Goal: Transaction & Acquisition: Book appointment/travel/reservation

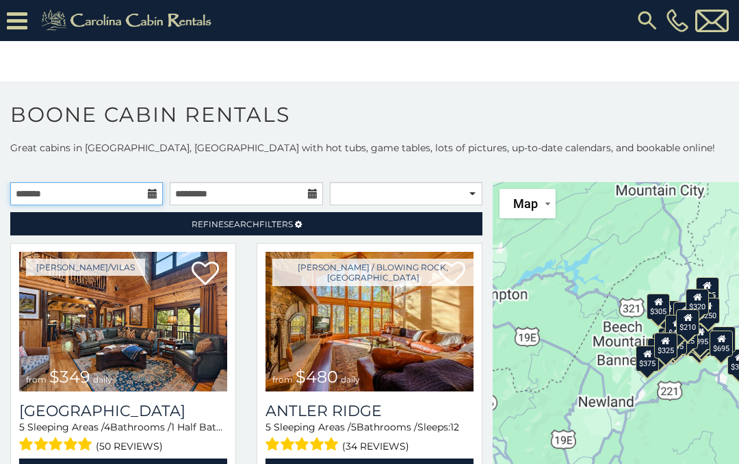
click at [116, 193] on input "text" at bounding box center [86, 193] width 153 height 23
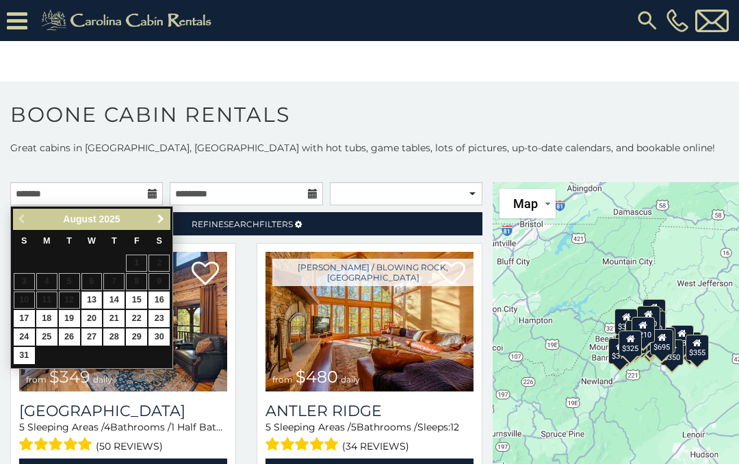
click at [166, 214] on link "Next" at bounding box center [160, 219] width 17 height 17
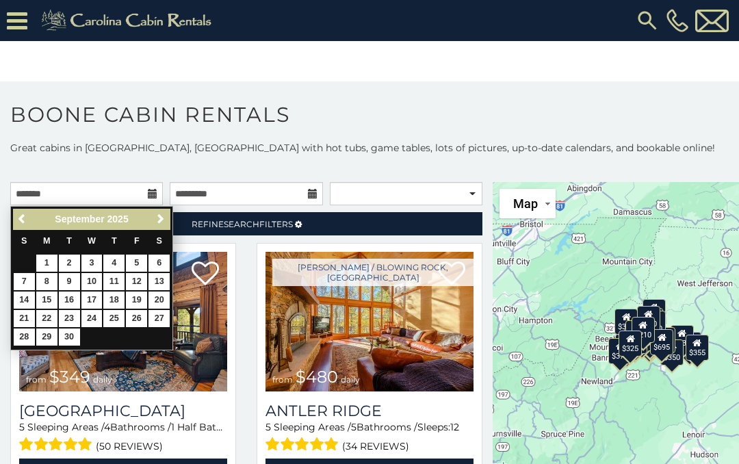
click at [162, 222] on span "Next" at bounding box center [160, 219] width 11 height 11
click at [159, 222] on span "Next" at bounding box center [160, 219] width 11 height 11
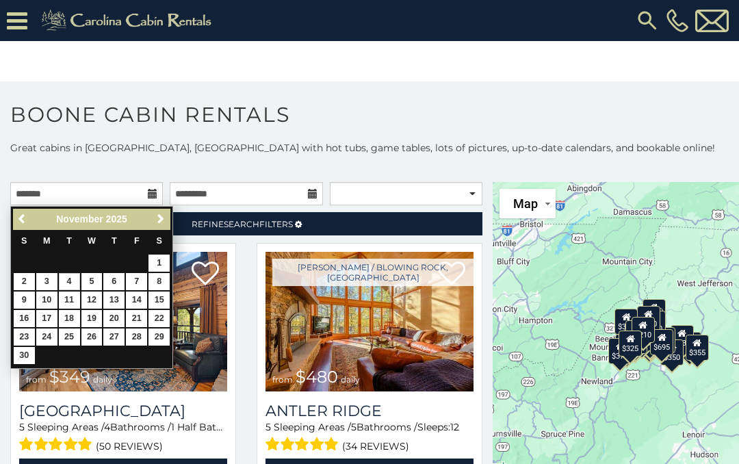
click at [60, 280] on link "4" at bounding box center [69, 281] width 21 height 17
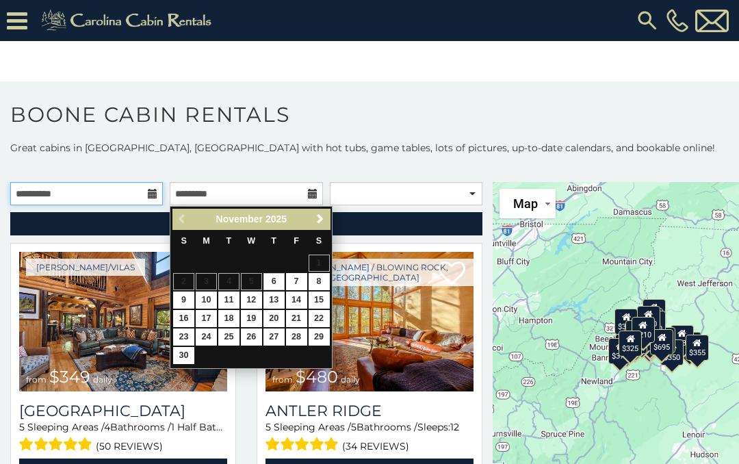
click at [146, 192] on input "**********" at bounding box center [86, 193] width 153 height 23
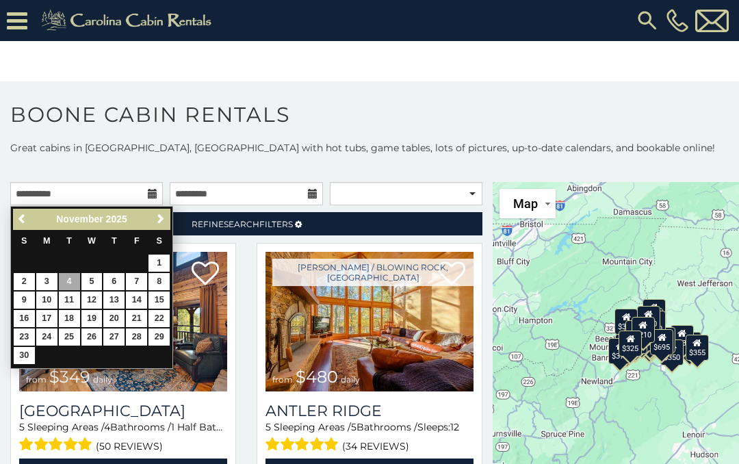
click at [49, 273] on link "3" at bounding box center [46, 281] width 21 height 17
type input "**********"
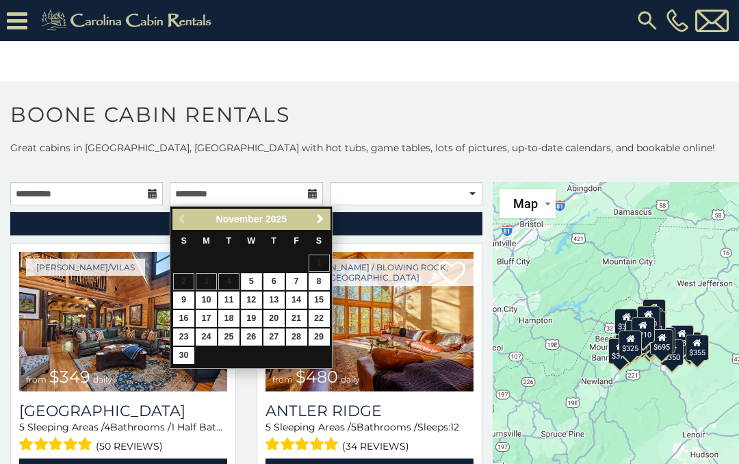
click at [276, 279] on link "6" at bounding box center [273, 281] width 21 height 17
type input "**********"
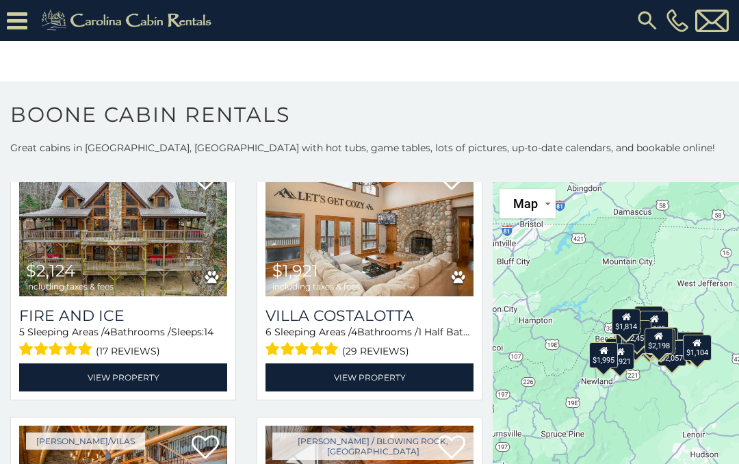
scroll to position [3053, 0]
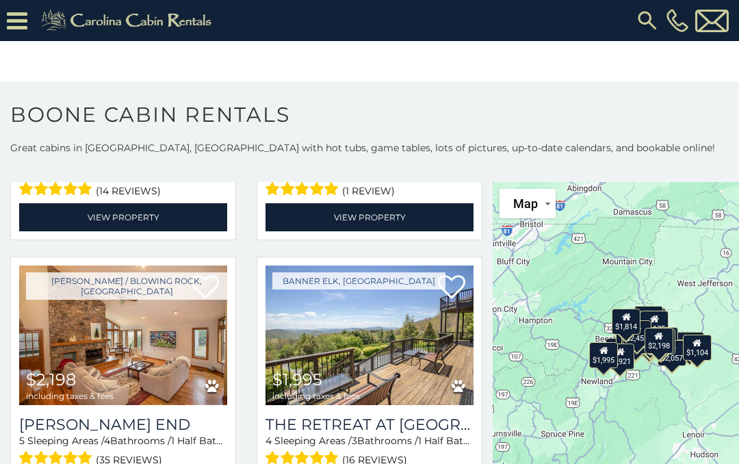
scroll to position [3752, 0]
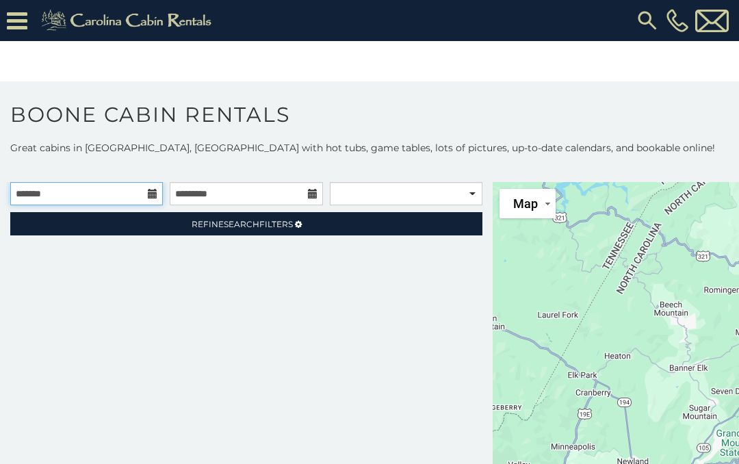
click at [103, 196] on input "text" at bounding box center [86, 193] width 153 height 23
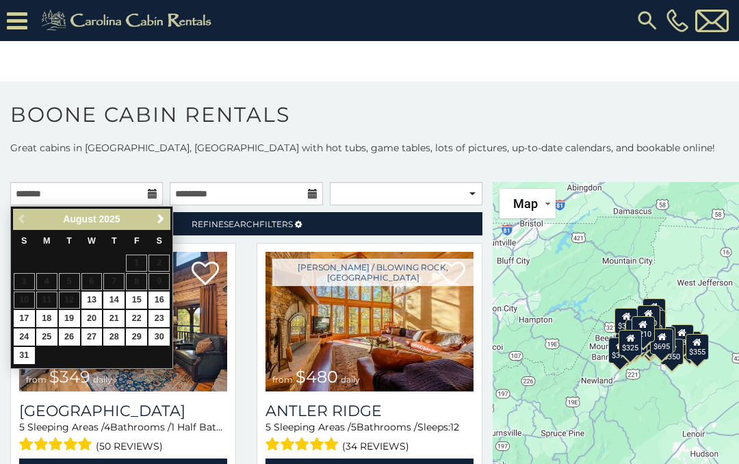
click at [162, 221] on span "Next" at bounding box center [160, 219] width 11 height 11
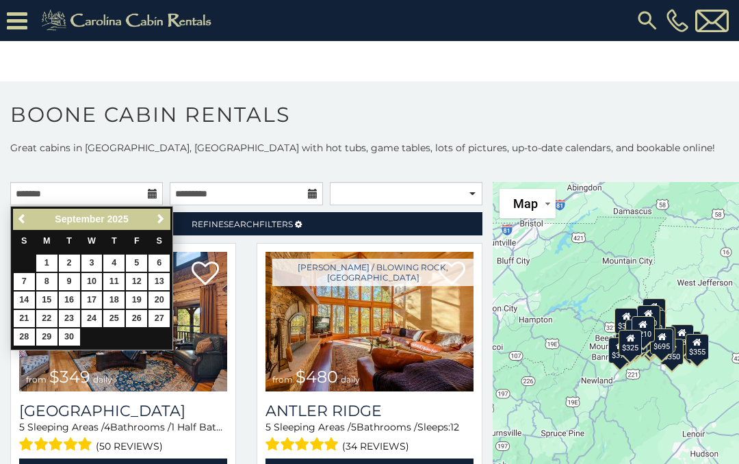
click at [164, 214] on span "Next" at bounding box center [160, 219] width 11 height 11
click at [166, 216] on span "Next" at bounding box center [160, 219] width 11 height 11
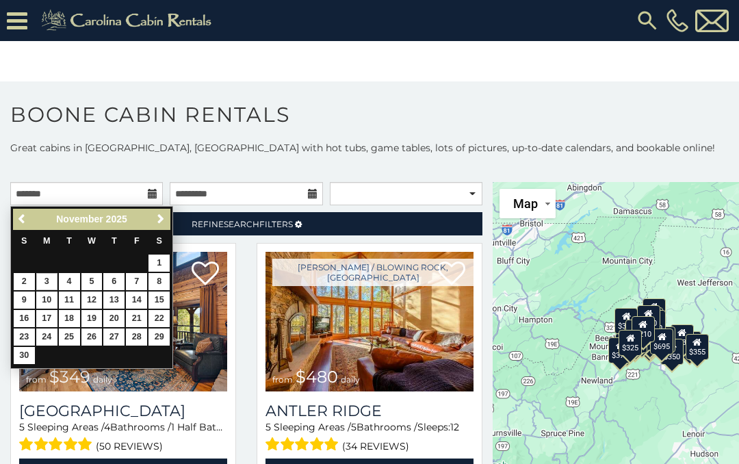
click at [47, 283] on link "3" at bounding box center [46, 281] width 21 height 17
type input "**********"
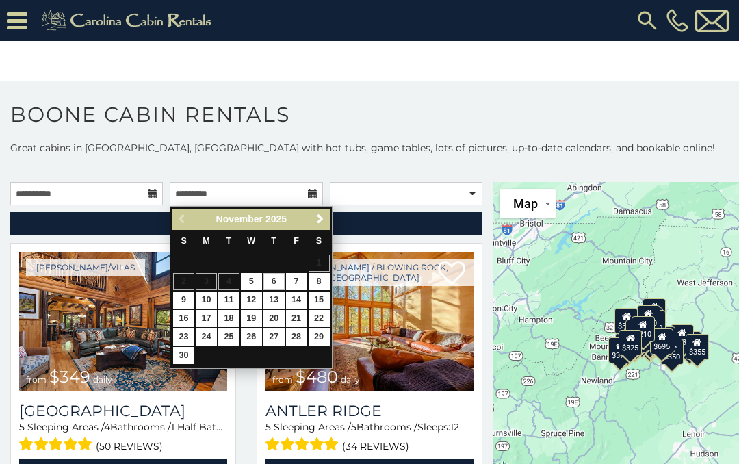
click at [279, 283] on link "6" at bounding box center [273, 281] width 21 height 17
type input "**********"
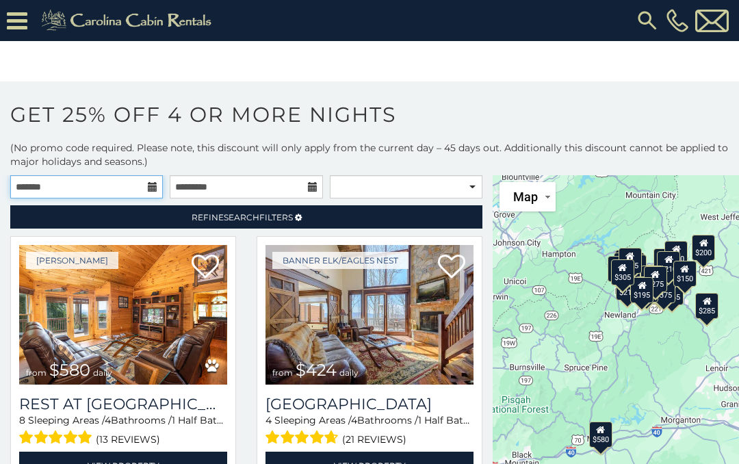
click at [149, 179] on input "text" at bounding box center [86, 186] width 153 height 23
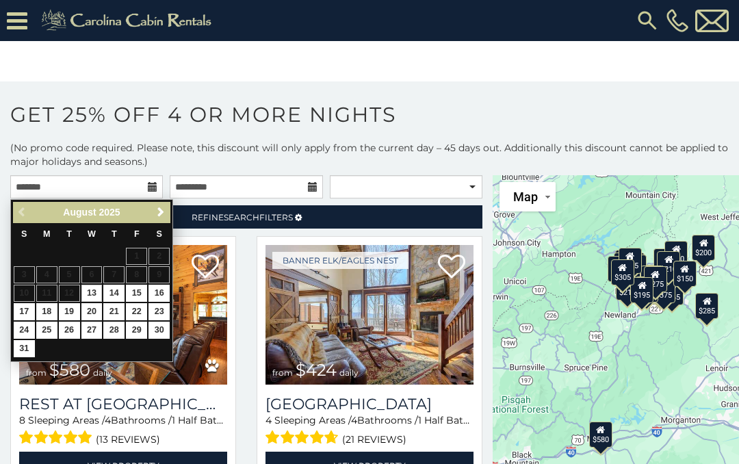
click at [165, 213] on span "Next" at bounding box center [160, 212] width 11 height 11
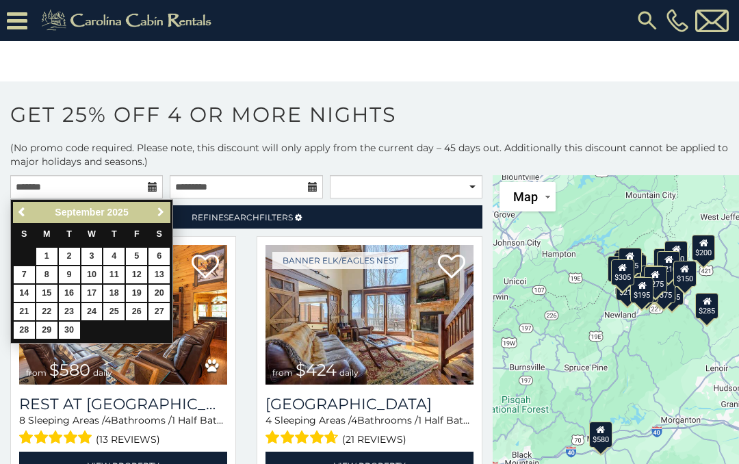
click at [160, 216] on span "Next" at bounding box center [160, 212] width 11 height 11
click at [162, 213] on span "Next" at bounding box center [160, 212] width 11 height 11
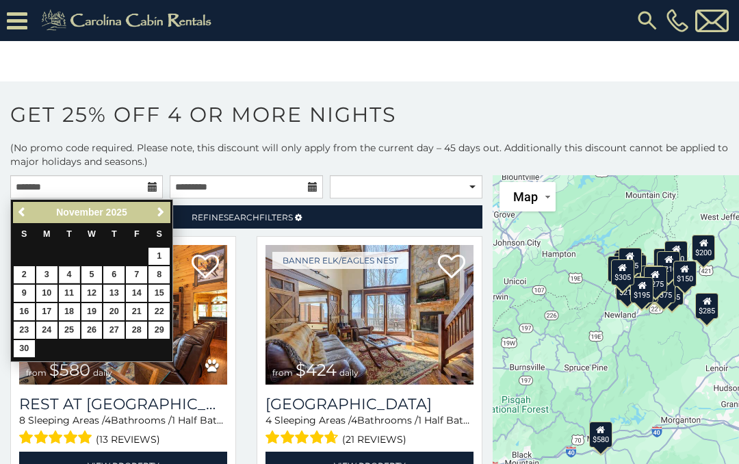
click at [72, 273] on link "4" at bounding box center [69, 274] width 21 height 17
type input "**********"
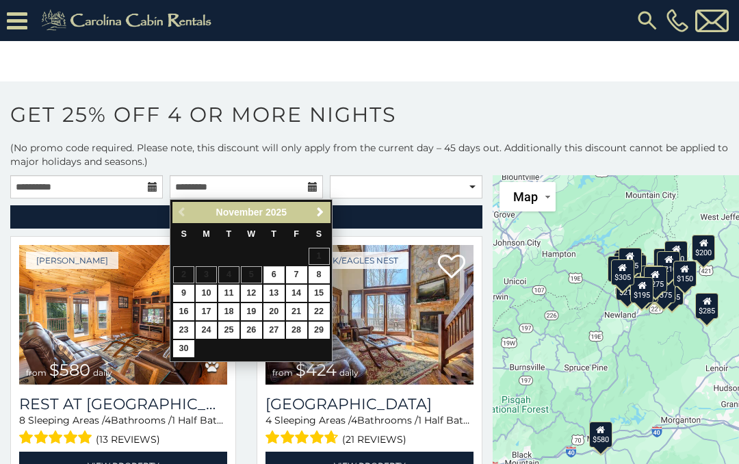
click at [298, 271] on link "7" at bounding box center [296, 274] width 21 height 17
type input "**********"
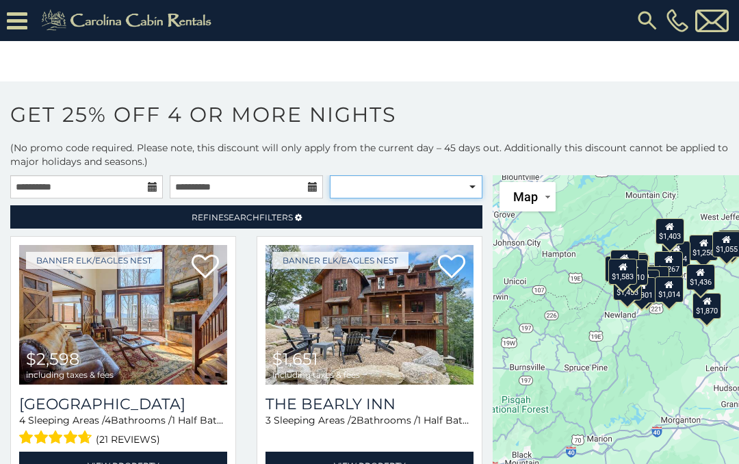
click at [476, 193] on select "**********" at bounding box center [406, 186] width 153 height 23
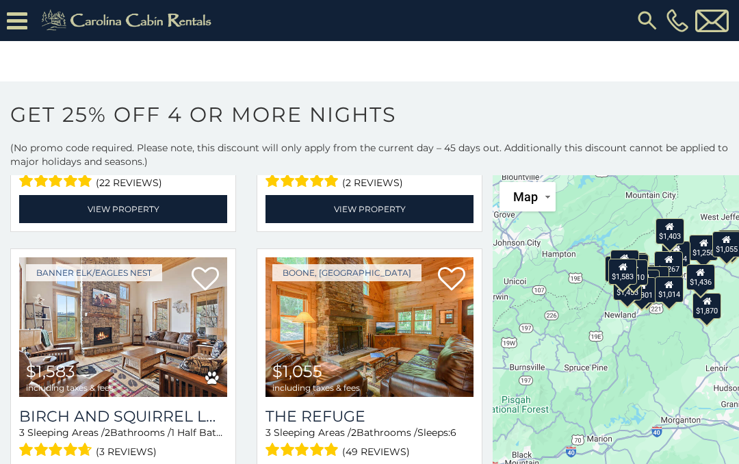
scroll to position [3754, 0]
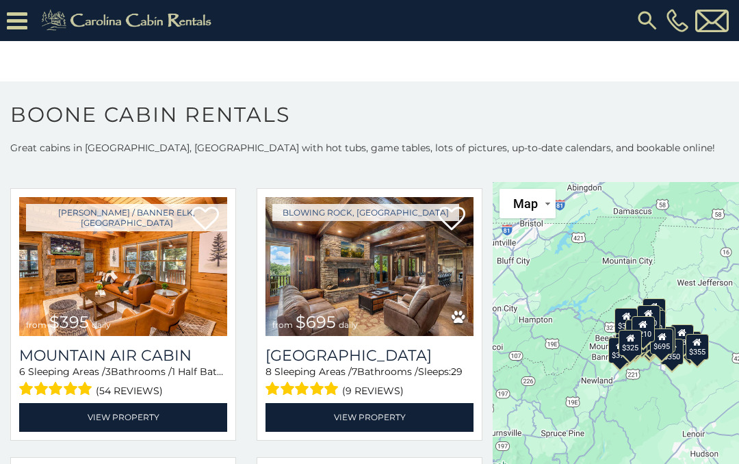
scroll to position [3282, 0]
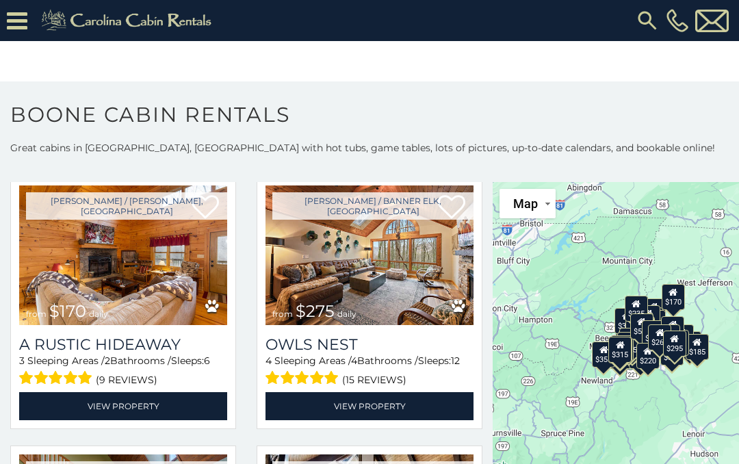
scroll to position [5444, 0]
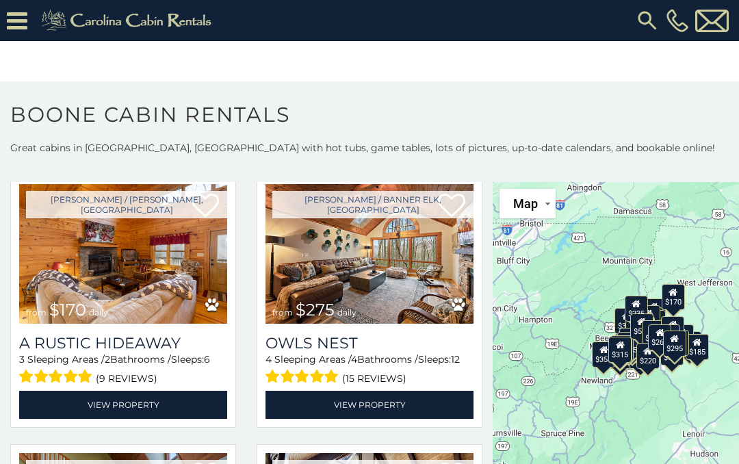
click at [141, 352] on h3 "A Rustic Hideaway" at bounding box center [123, 343] width 208 height 18
click at [172, 399] on link "View Property" at bounding box center [123, 405] width 208 height 28
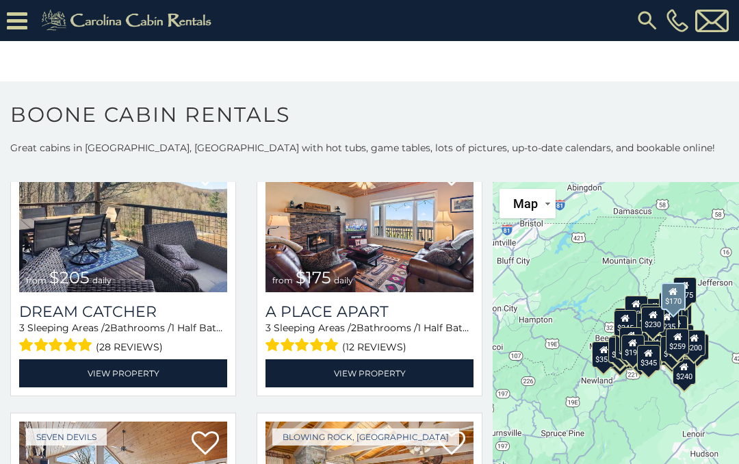
scroll to position [10049, 0]
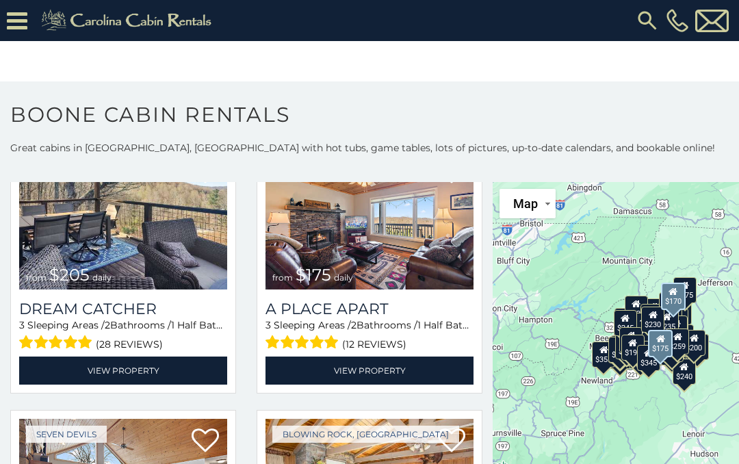
click at [438, 255] on img at bounding box center [370, 220] width 208 height 140
click at [432, 382] on link "View Property" at bounding box center [370, 371] width 208 height 28
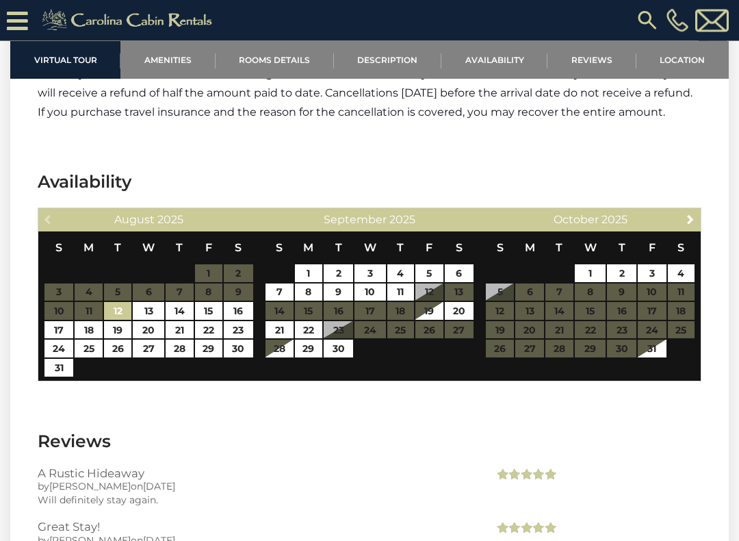
scroll to position [2181, 0]
click at [681, 381] on div "Previous [DATE] S M T W T F S 1 2 3 4 5 6 7 8 9 10 11 12 13 14 15 16 17 18 19 2…" at bounding box center [370, 294] width 664 height 174
click at [695, 224] on span "Next" at bounding box center [690, 219] width 11 height 11
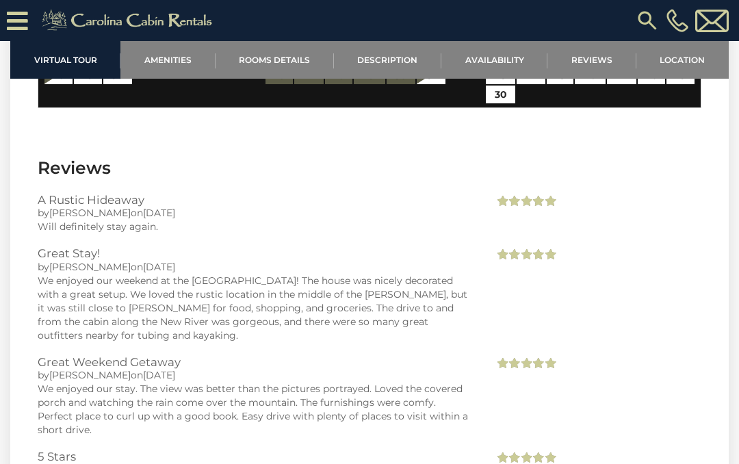
scroll to position [2426, 0]
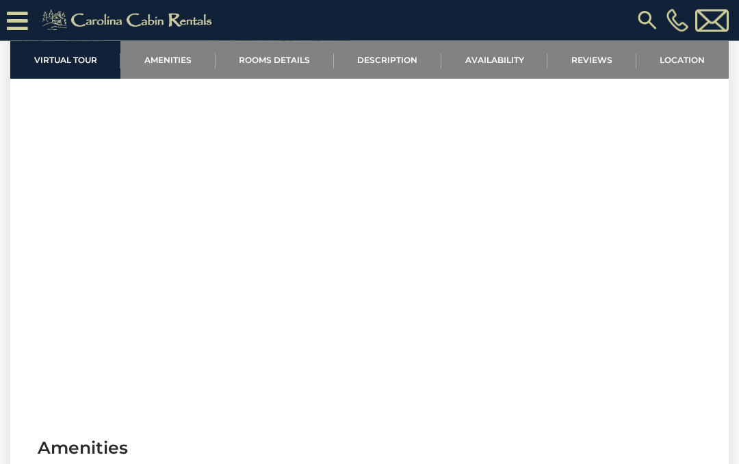
scroll to position [466, 0]
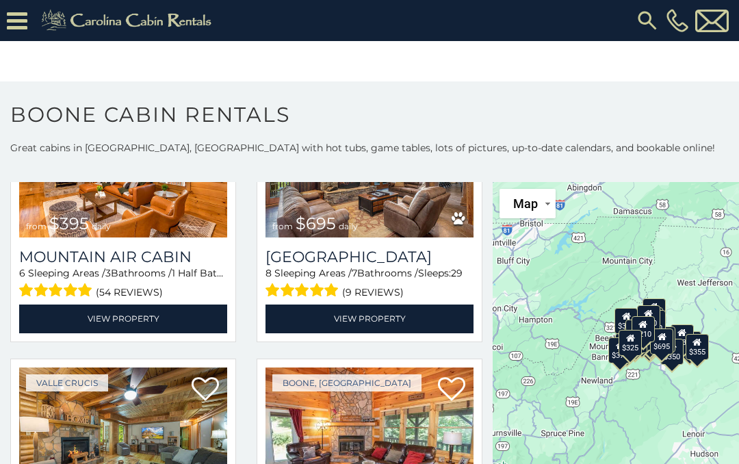
scroll to position [3380, 0]
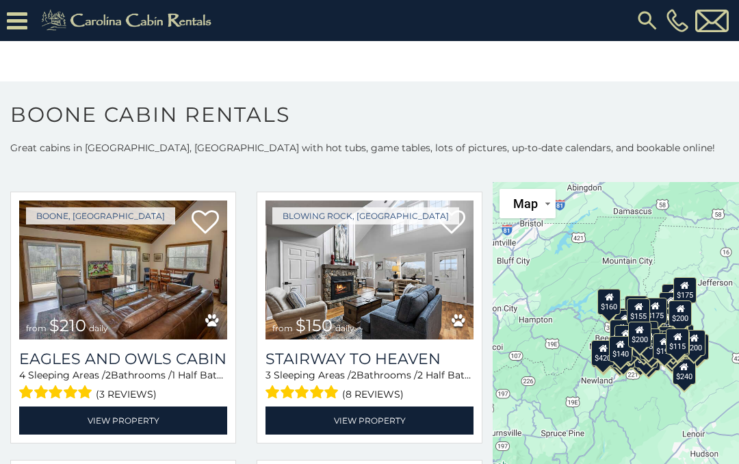
scroll to position [12153, 0]
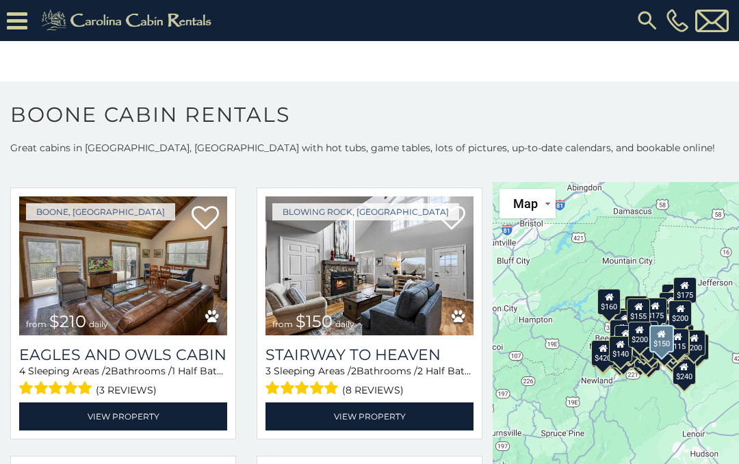
click at [439, 430] on link "View Property" at bounding box center [370, 416] width 208 height 28
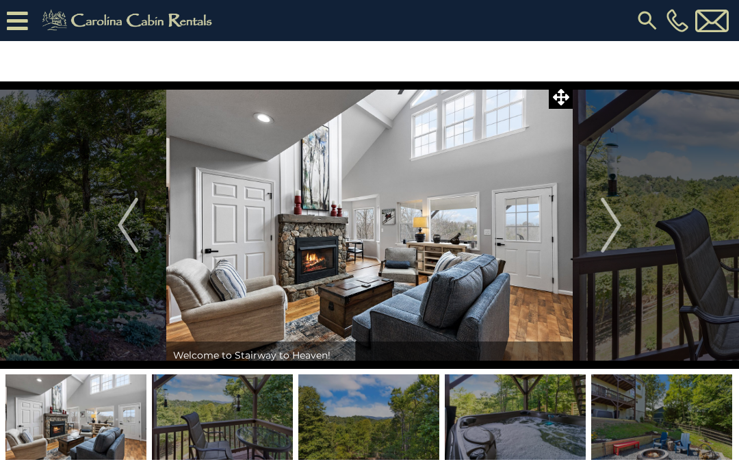
click at [621, 222] on img "Next" at bounding box center [611, 225] width 21 height 55
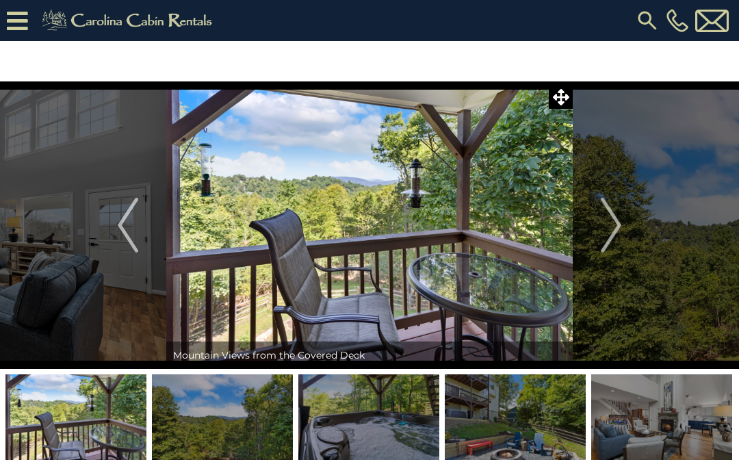
click at [603, 235] on img "Next" at bounding box center [611, 225] width 21 height 55
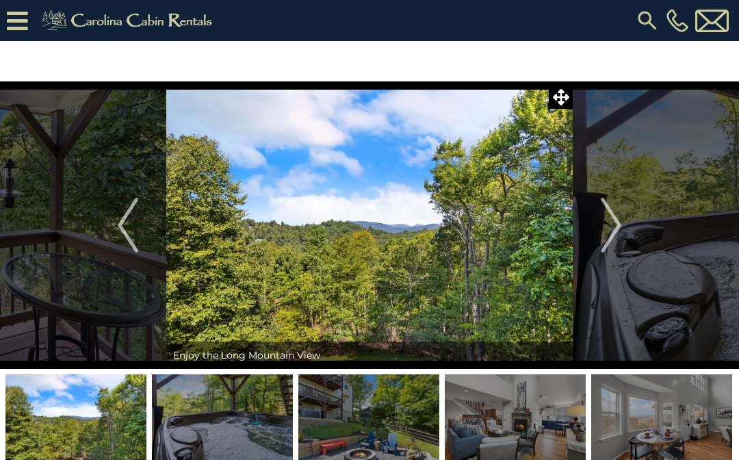
click at [613, 228] on img "Next" at bounding box center [611, 225] width 21 height 55
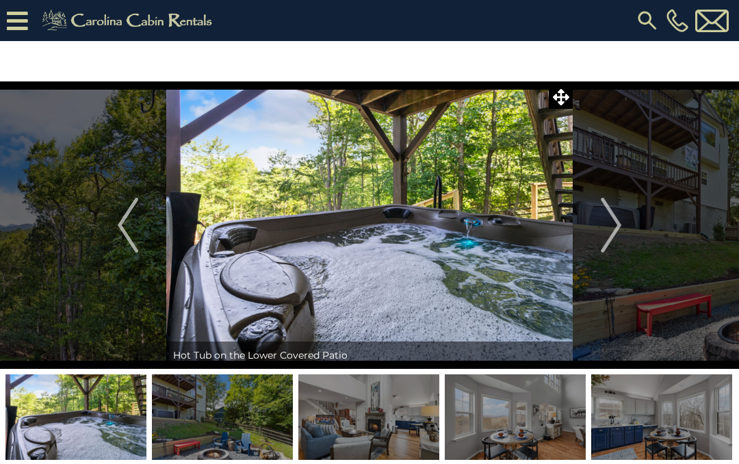
click at [621, 228] on img "Next" at bounding box center [611, 225] width 21 height 55
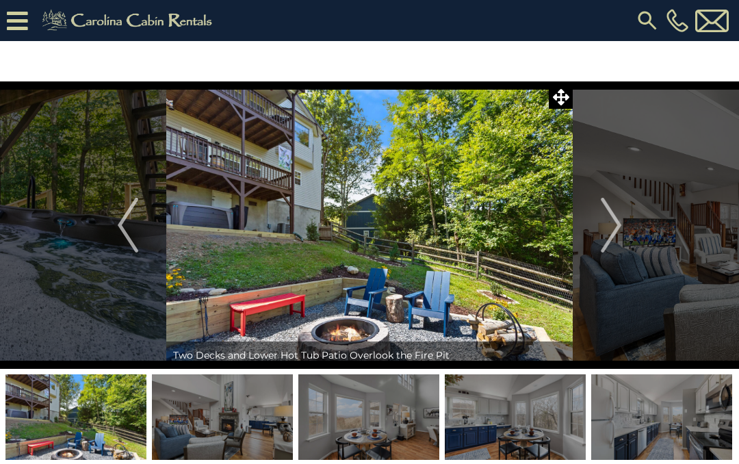
click at [616, 229] on img "Next" at bounding box center [611, 225] width 21 height 55
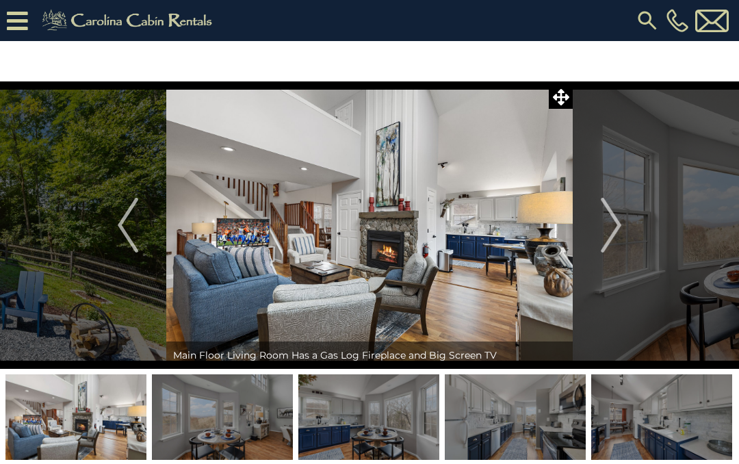
click at [618, 231] on img "Next" at bounding box center [611, 225] width 21 height 55
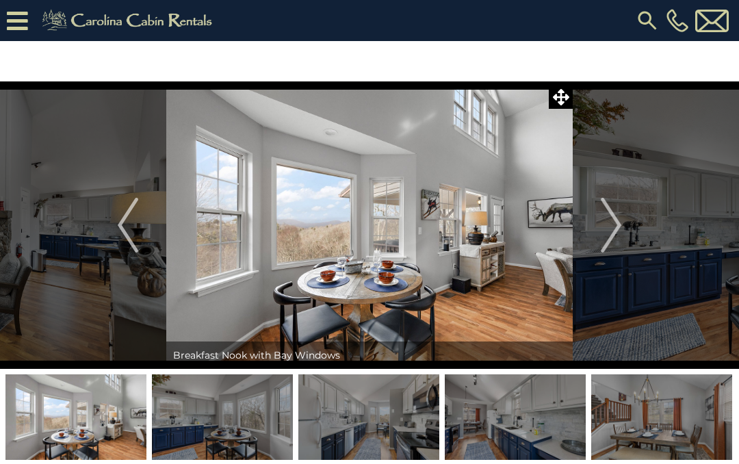
click at [618, 231] on img "Next" at bounding box center [611, 225] width 21 height 55
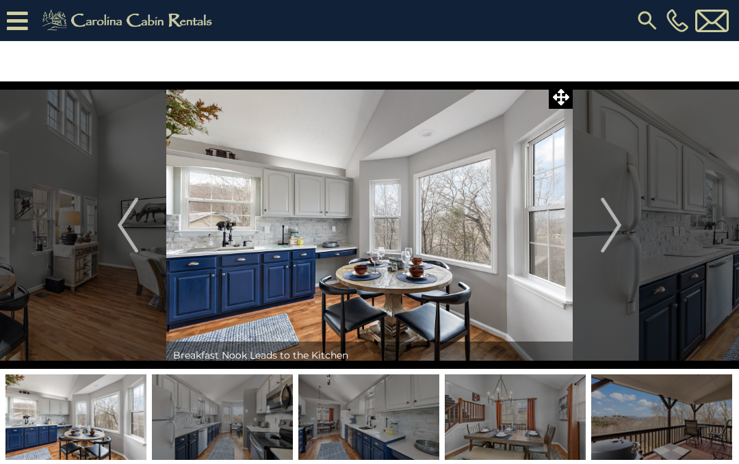
click at [617, 220] on img "Next" at bounding box center [611, 225] width 21 height 55
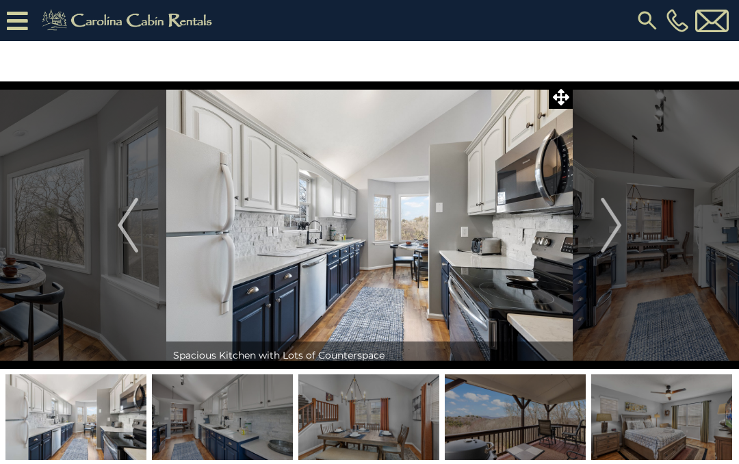
click at [619, 224] on img "Next" at bounding box center [611, 225] width 21 height 55
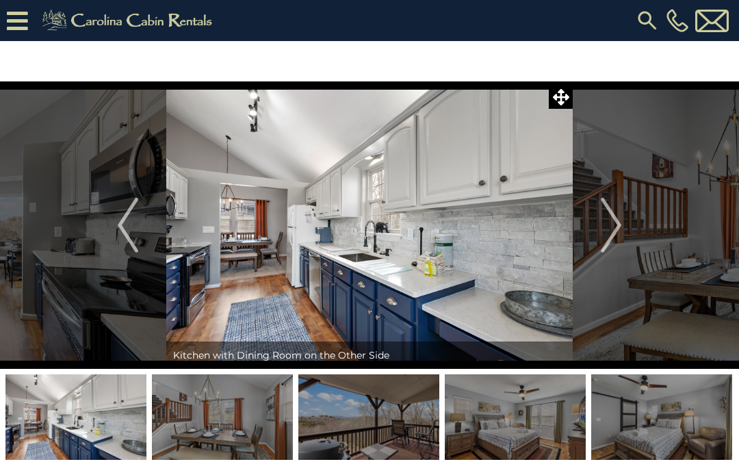
click at [620, 221] on img "Next" at bounding box center [611, 225] width 21 height 55
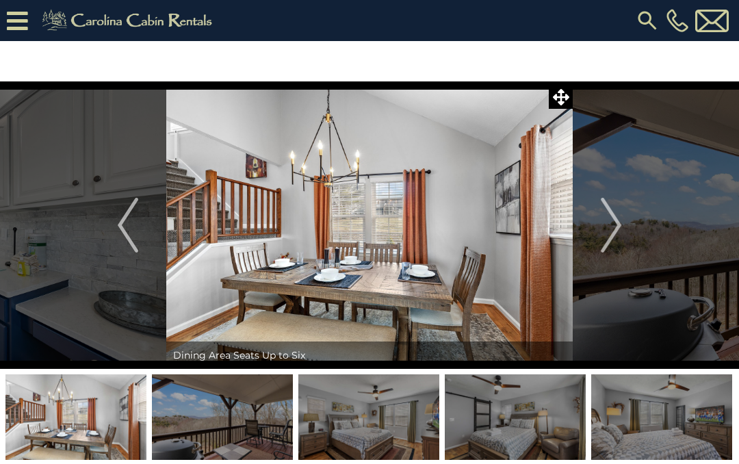
click at [610, 222] on img "Next" at bounding box center [611, 225] width 21 height 55
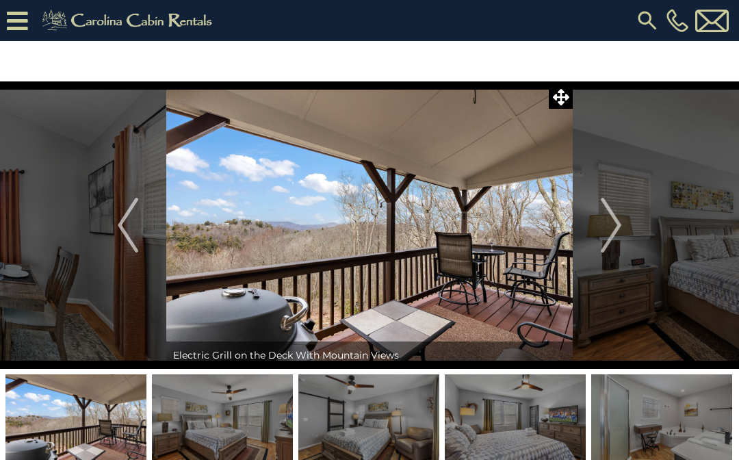
click at [619, 218] on img "Next" at bounding box center [611, 225] width 21 height 55
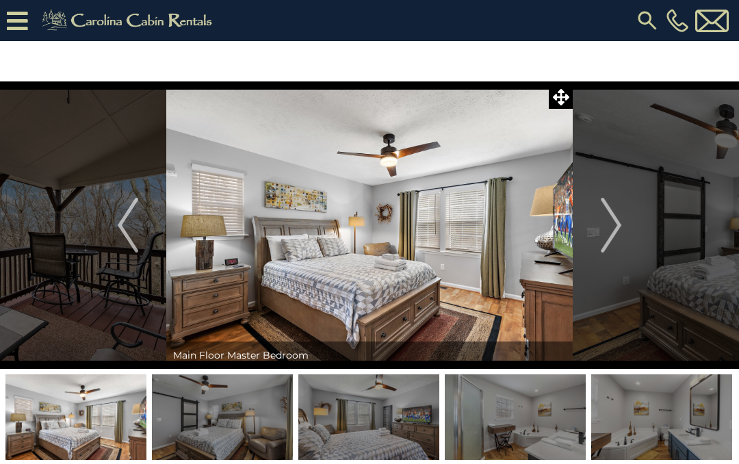
click at [616, 216] on img "Next" at bounding box center [611, 225] width 21 height 55
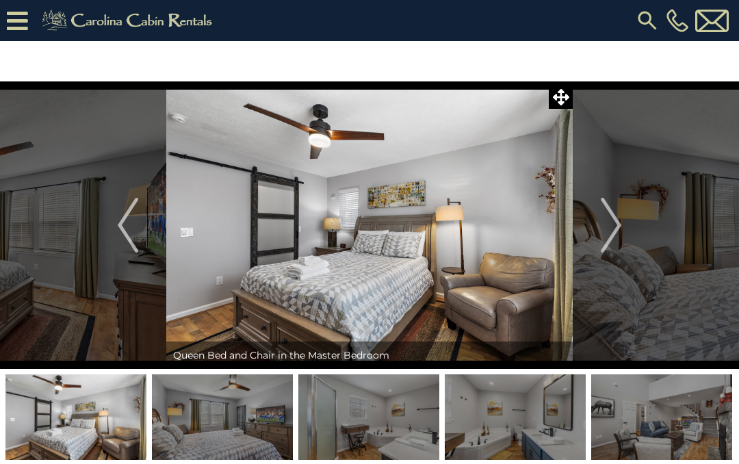
click at [619, 214] on img "Next" at bounding box center [611, 225] width 21 height 55
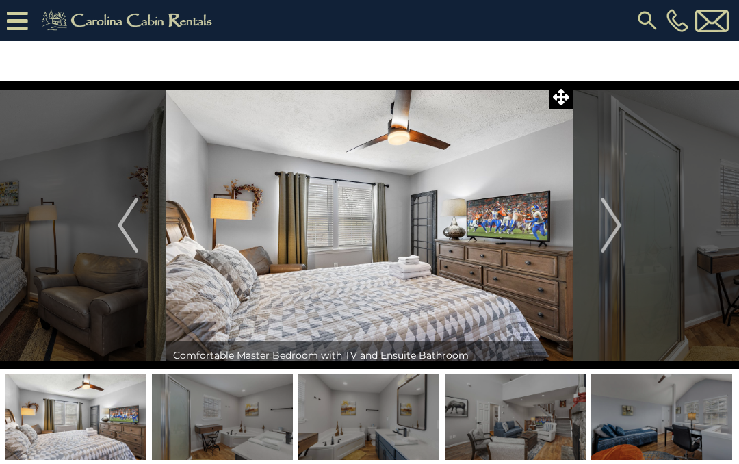
click at [617, 218] on img "Next" at bounding box center [611, 225] width 21 height 55
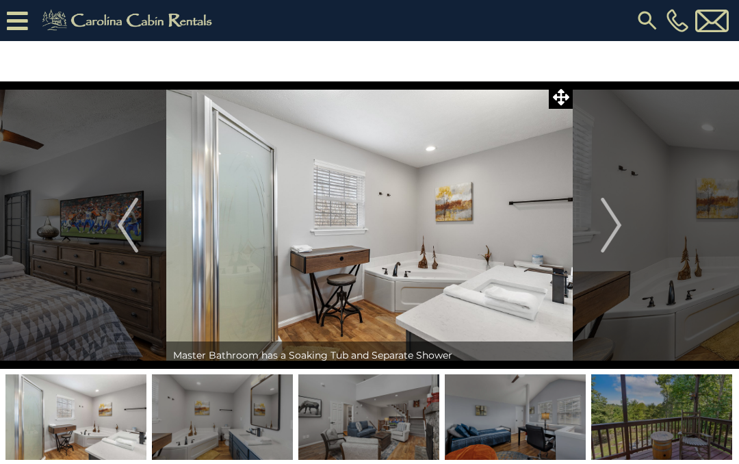
click at [614, 224] on img "Next" at bounding box center [611, 225] width 21 height 55
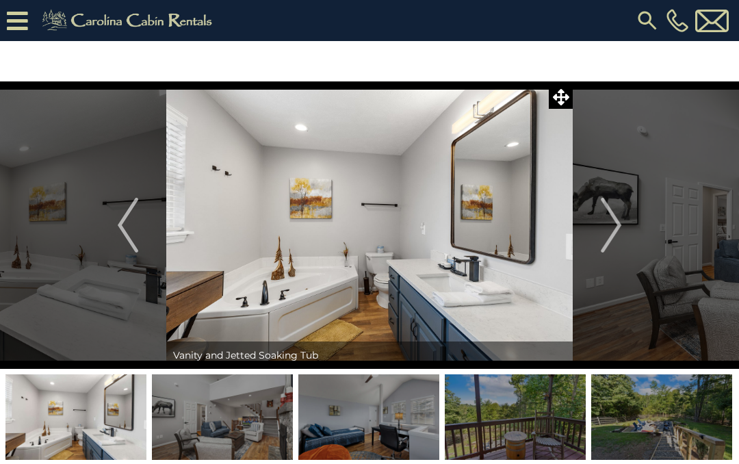
click at [617, 218] on img "Next" at bounding box center [611, 225] width 21 height 55
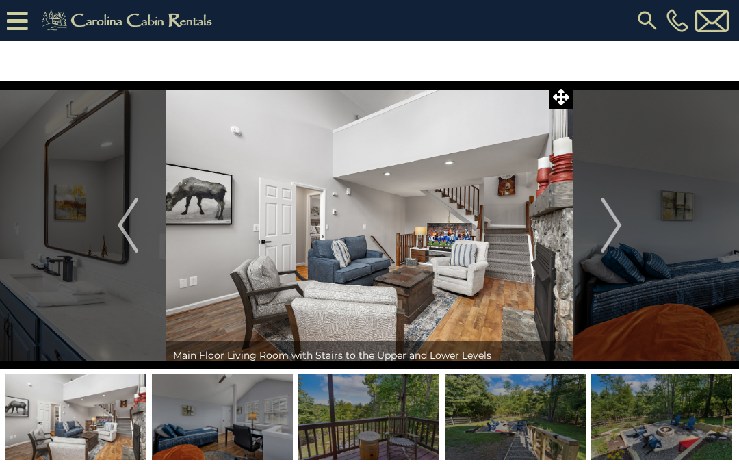
click at [614, 220] on img "Next" at bounding box center [611, 225] width 21 height 55
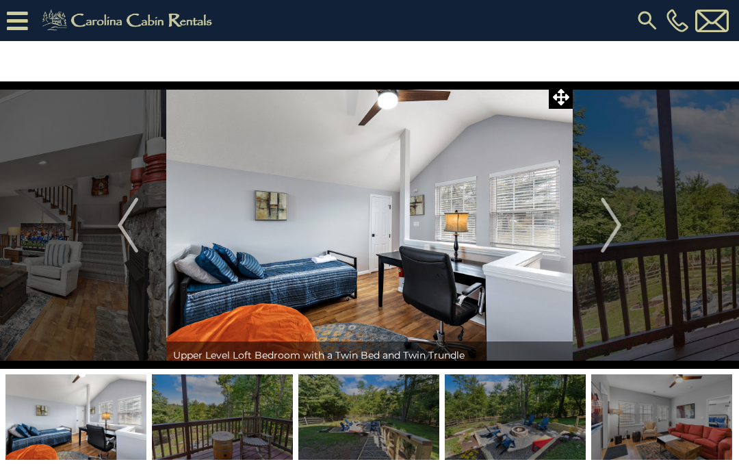
click at [615, 220] on img "Next" at bounding box center [611, 225] width 21 height 55
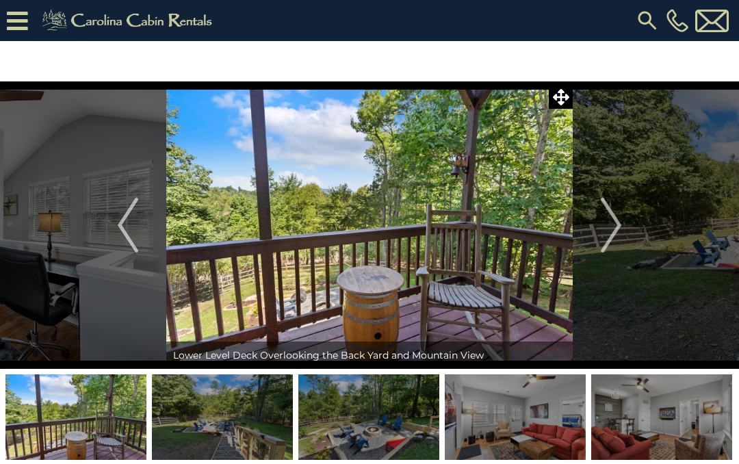
click at [613, 224] on img "Next" at bounding box center [611, 225] width 21 height 55
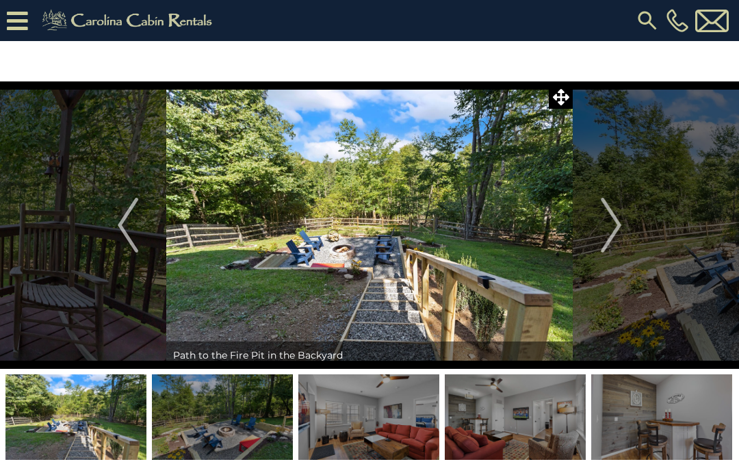
click at [617, 218] on img "Next" at bounding box center [611, 225] width 21 height 55
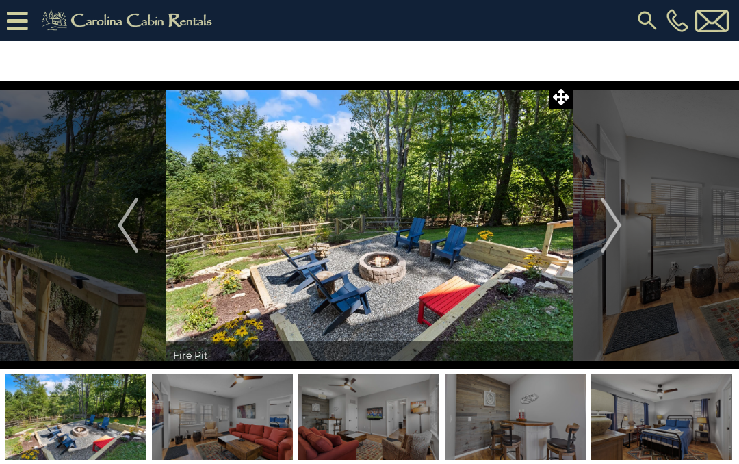
click at [612, 223] on img "Next" at bounding box center [611, 225] width 21 height 55
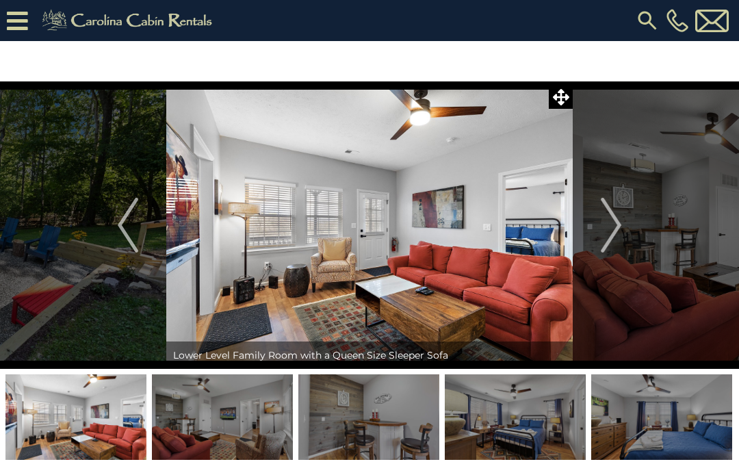
click at [617, 222] on img "Next" at bounding box center [611, 225] width 21 height 55
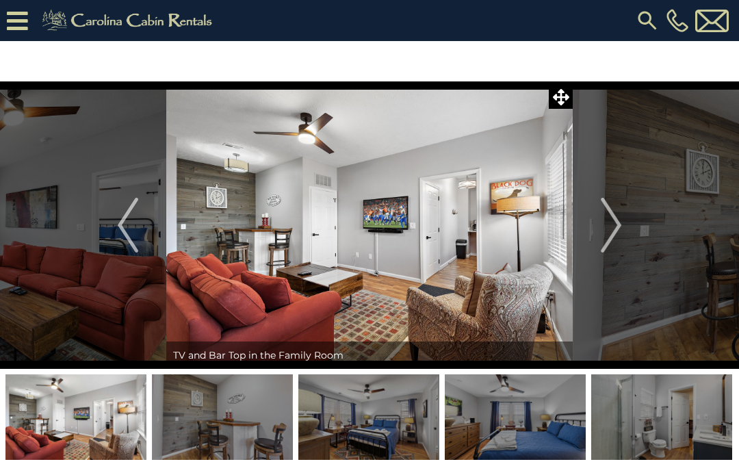
click at [609, 222] on img "Next" at bounding box center [611, 225] width 21 height 55
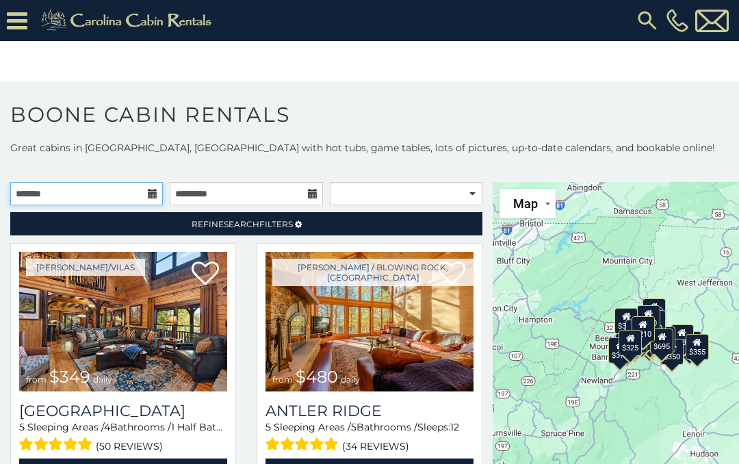
click at [160, 198] on input "text" at bounding box center [86, 193] width 153 height 23
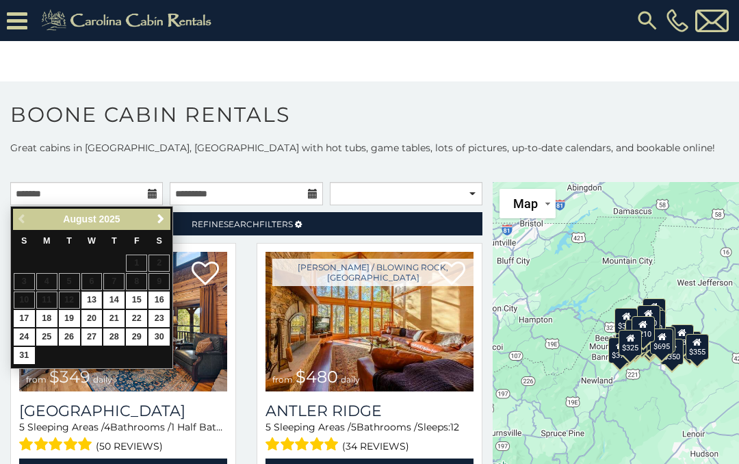
click at [164, 218] on span "Next" at bounding box center [160, 219] width 11 height 11
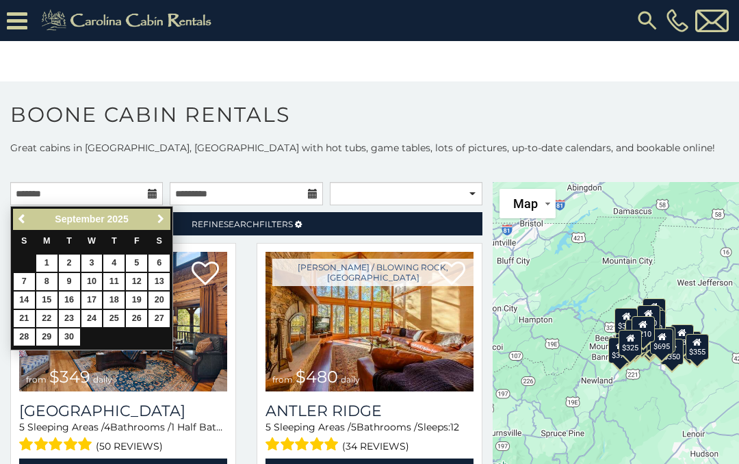
click at [164, 216] on span "Next" at bounding box center [160, 219] width 11 height 11
click at [163, 216] on span "Next" at bounding box center [160, 219] width 11 height 11
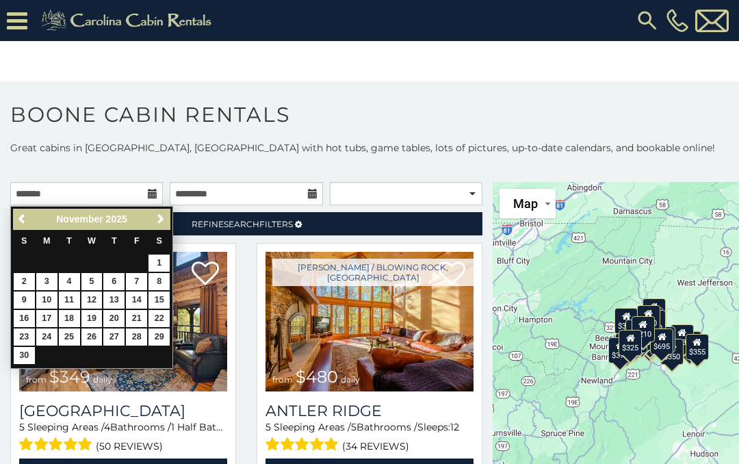
click at [53, 279] on link "3" at bounding box center [46, 281] width 21 height 17
type input "**********"
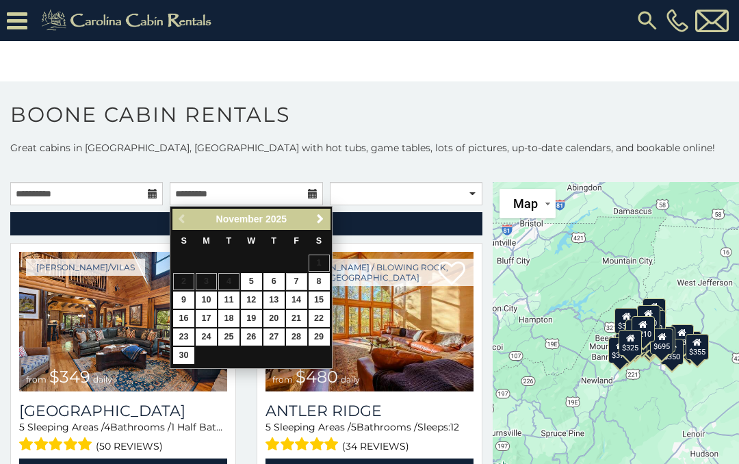
click at [301, 281] on link "7" at bounding box center [296, 281] width 21 height 17
type input "**********"
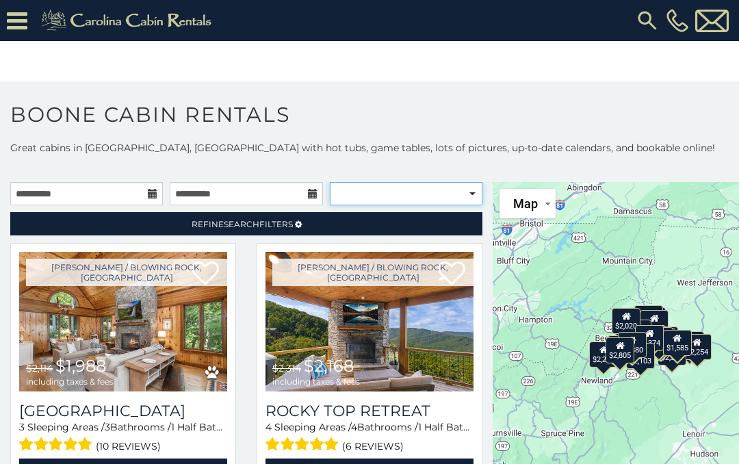
click at [466, 192] on select "**********" at bounding box center [406, 193] width 153 height 23
select select "**********"
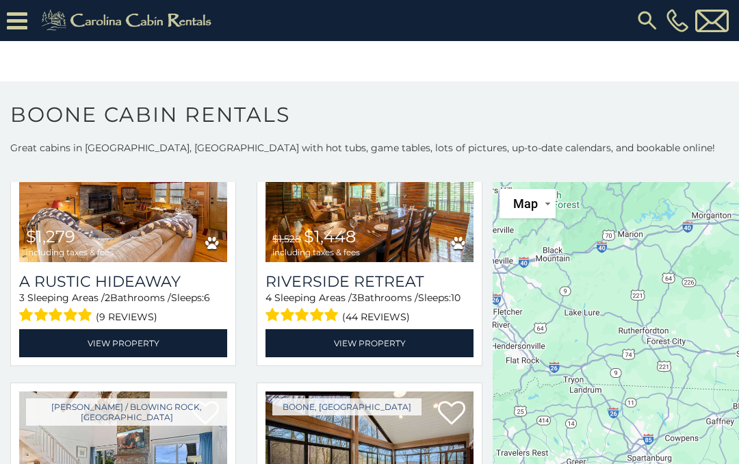
scroll to position [3088, 0]
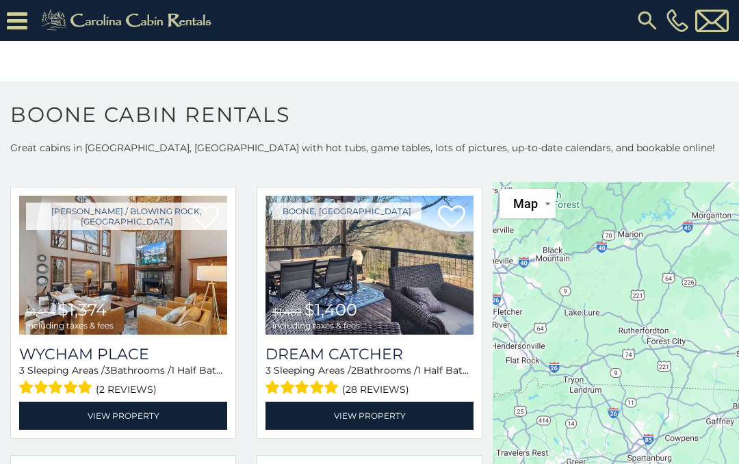
scroll to position [3687, 0]
